Goal: Information Seeking & Learning: Learn about a topic

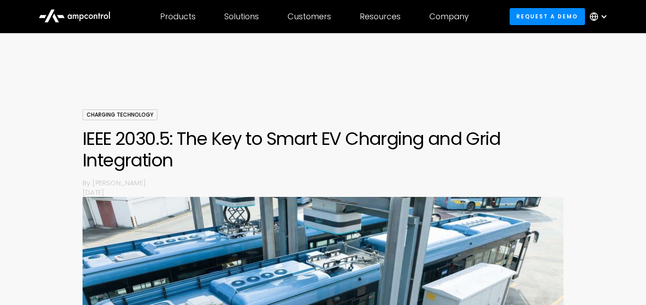
click at [84, 15] on icon at bounding box center [75, 15] width 72 height 22
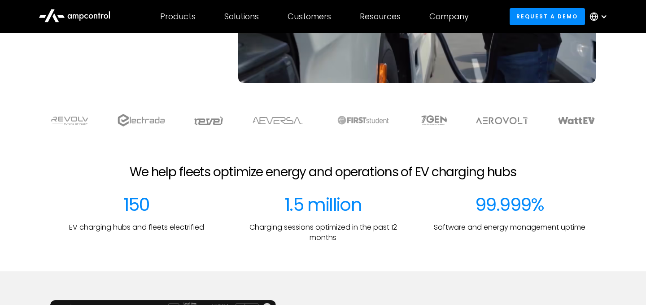
click at [251, 172] on h2 "We help fleets optimize energy and operations of EV charging hubs" at bounding box center [323, 172] width 387 height 15
click at [321, 172] on h2 "We help fleets optimize energy and operations of EV charging hubs" at bounding box center [323, 172] width 387 height 15
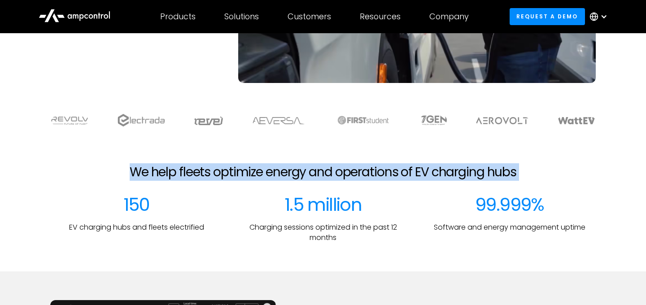
click at [321, 172] on h2 "We help fleets optimize energy and operations of EV charging hubs" at bounding box center [323, 172] width 387 height 15
click at [357, 176] on h2 "We help fleets optimize energy and operations of EV charging hubs" at bounding box center [323, 172] width 387 height 15
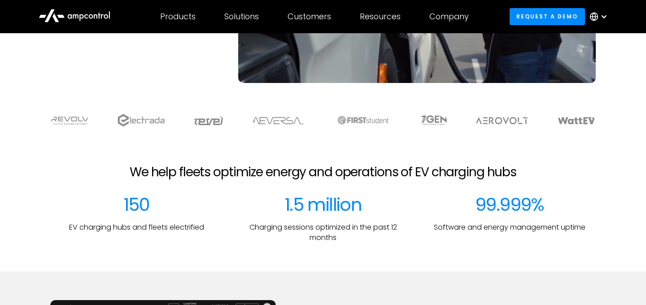
click at [357, 176] on h2 "We help fleets optimize energy and operations of EV charging hubs" at bounding box center [323, 172] width 387 height 15
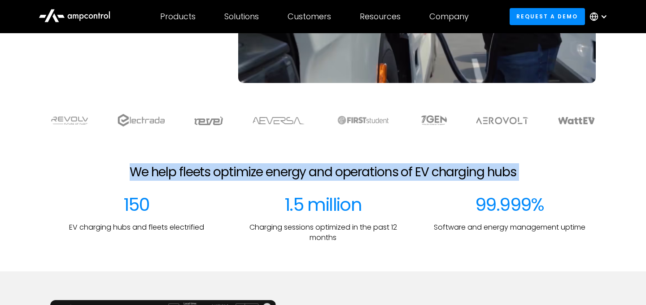
click at [357, 176] on h2 "We help fleets optimize energy and operations of EV charging hubs" at bounding box center [323, 172] width 387 height 15
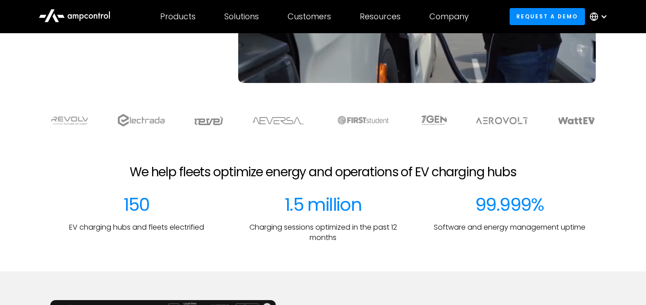
click at [340, 209] on div "1.5 million" at bounding box center [323, 205] width 77 height 22
drag, startPoint x: 122, startPoint y: 205, endPoint x: 158, endPoint y: 205, distance: 36.4
click at [158, 205] on div "150 EV charging hubs and fleets electrified" at bounding box center [136, 218] width 172 height 49
drag, startPoint x: 282, startPoint y: 200, endPoint x: 368, endPoint y: 201, distance: 85.3
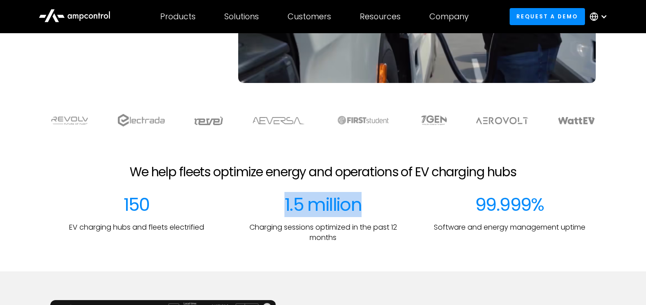
click at [368, 201] on div "1.5 million Charging sessions optimized in the past 12 months" at bounding box center [323, 218] width 172 height 49
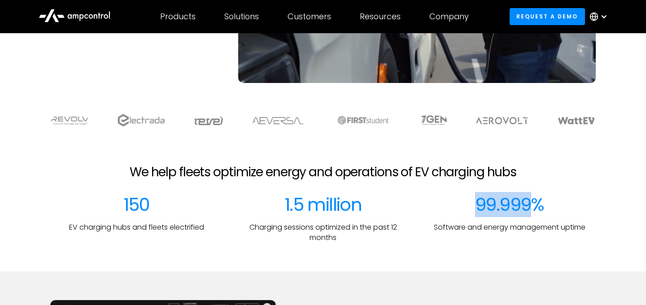
drag, startPoint x: 473, startPoint y: 210, endPoint x: 528, endPoint y: 207, distance: 54.4
click at [528, 207] on div "99.999% Software and energy management uptime" at bounding box center [510, 218] width 172 height 49
drag, startPoint x: 302, startPoint y: 207, endPoint x: 275, endPoint y: 207, distance: 26.9
click at [275, 207] on div "1.5 million Charging sessions optimized in the past 12 months" at bounding box center [323, 218] width 172 height 49
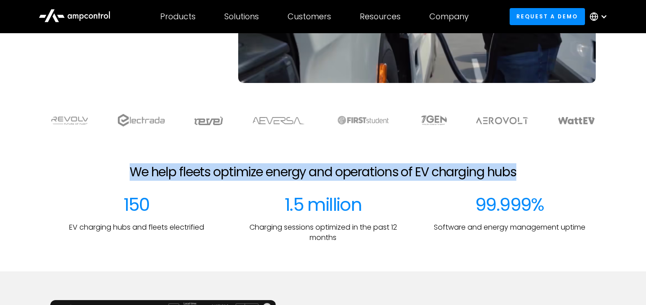
drag, startPoint x: 131, startPoint y: 173, endPoint x: 422, endPoint y: 184, distance: 291.5
click at [422, 184] on div "We help fleets optimize energy and operations of EV charging hubs" at bounding box center [323, 180] width 618 height 30
click at [495, 166] on h2 "We help fleets optimize energy and operations of EV charging hubs" at bounding box center [323, 172] width 387 height 15
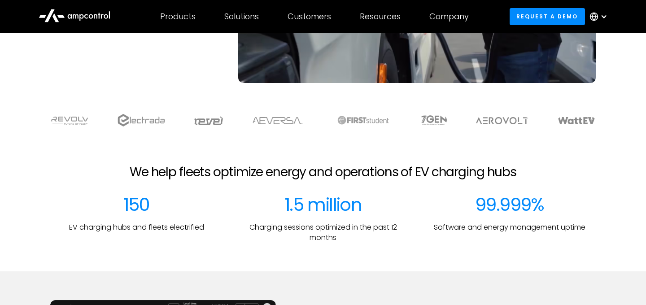
click at [473, 172] on h2 "We help fleets optimize energy and operations of EV charging hubs" at bounding box center [323, 172] width 387 height 15
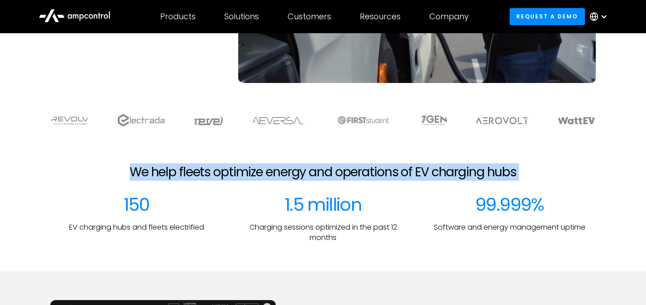
click at [473, 172] on h2 "We help fleets optimize energy and operations of EV charging hubs" at bounding box center [323, 172] width 387 height 15
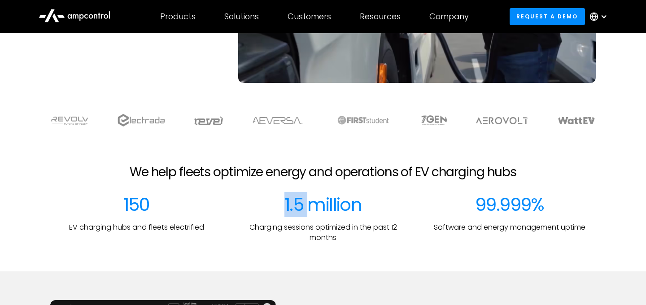
drag, startPoint x: 307, startPoint y: 201, endPoint x: 284, endPoint y: 201, distance: 22.4
click at [284, 201] on div "1.5 million Charging sessions optimized in the past 12 months" at bounding box center [323, 218] width 172 height 49
click at [250, 229] on p "Charging sessions optimized in the past 12 months" at bounding box center [323, 233] width 172 height 20
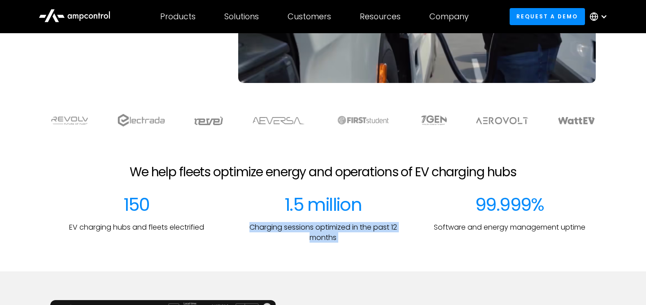
drag, startPoint x: 250, startPoint y: 229, endPoint x: 369, endPoint y: 237, distance: 119.7
click at [369, 237] on p "Charging sessions optimized in the past 12 months" at bounding box center [323, 233] width 172 height 20
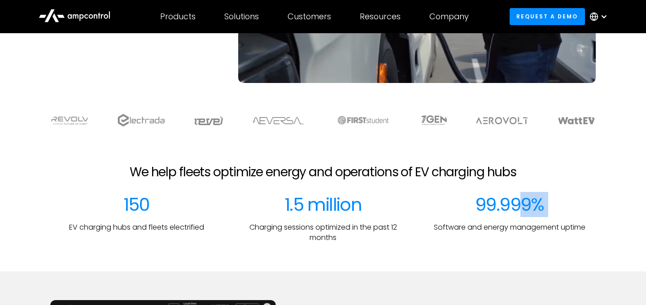
drag, startPoint x: 435, startPoint y: 225, endPoint x: 524, endPoint y: 207, distance: 91.2
click at [524, 207] on div "99.999% Software and energy management uptime" at bounding box center [510, 218] width 172 height 49
click at [524, 207] on div "99.999%" at bounding box center [509, 205] width 69 height 22
drag, startPoint x: 532, startPoint y: 206, endPoint x: 475, endPoint y: 206, distance: 57.5
click at [475, 206] on div "99.999% Software and energy management uptime" at bounding box center [510, 218] width 172 height 49
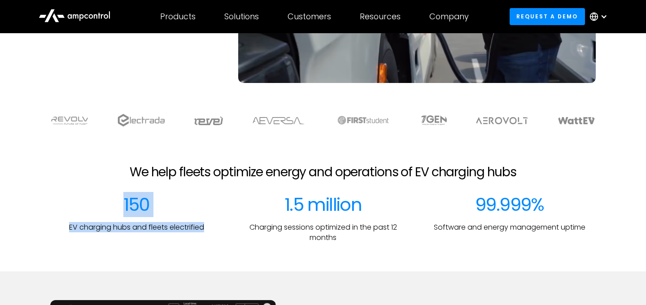
drag, startPoint x: 118, startPoint y: 203, endPoint x: 217, endPoint y: 232, distance: 102.9
click at [217, 232] on div "150 EV charging hubs and fleets electrified" at bounding box center [136, 218] width 172 height 49
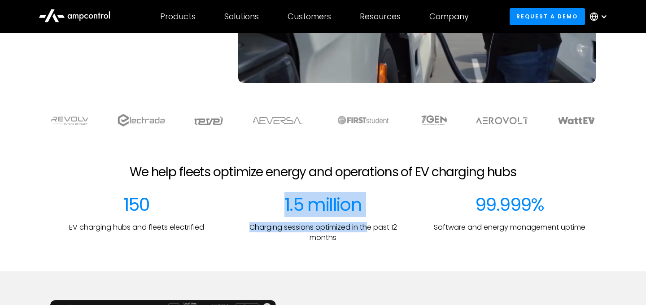
drag, startPoint x: 282, startPoint y: 208, endPoint x: 368, endPoint y: 228, distance: 87.6
click at [368, 228] on div "1.5 million Charging sessions optimized in the past 12 months" at bounding box center [323, 218] width 172 height 49
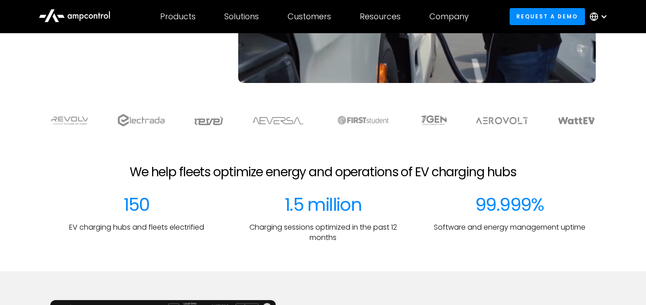
click at [398, 244] on div at bounding box center [323, 257] width 646 height 29
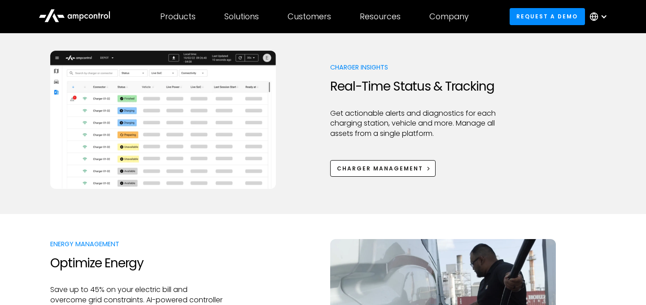
scroll to position [423, 0]
